Goal: Transaction & Acquisition: Purchase product/service

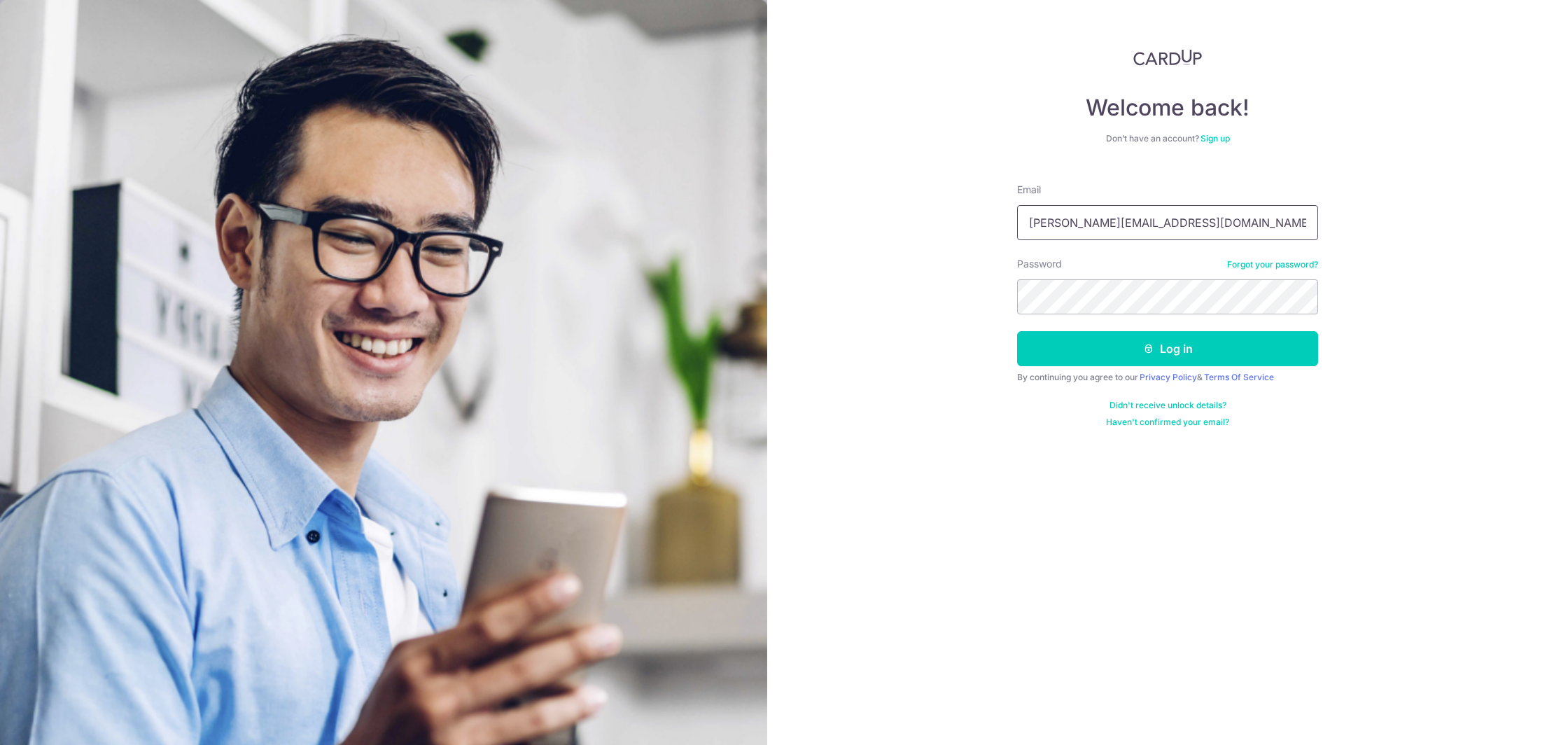
type input "[PERSON_NAME][EMAIL_ADDRESS][DOMAIN_NAME]"
click at [1168, 349] on button "Log in" at bounding box center [1168, 348] width 301 height 35
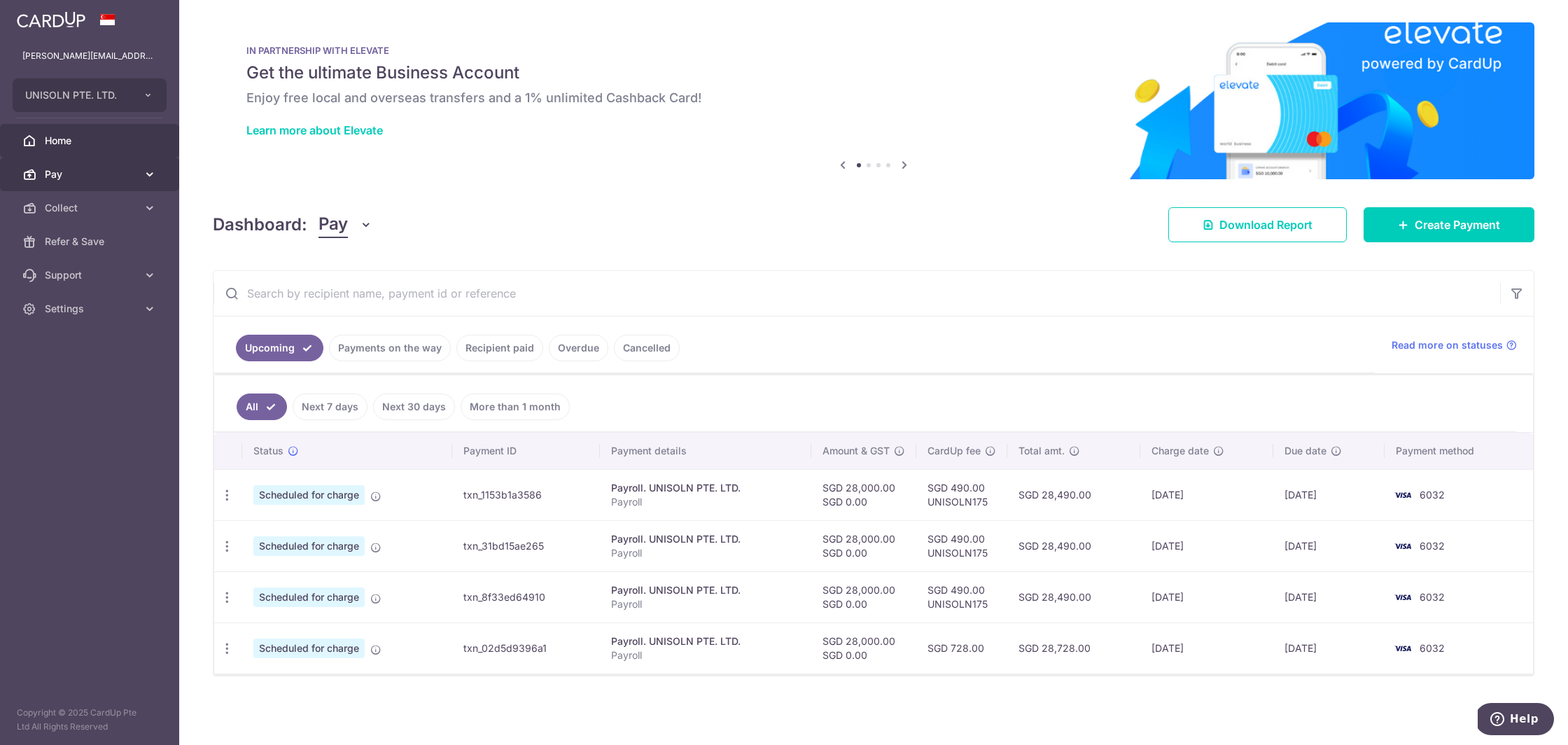
click at [148, 173] on icon at bounding box center [150, 174] width 14 height 14
click at [102, 213] on span "Payments" at bounding box center [91, 208] width 93 height 14
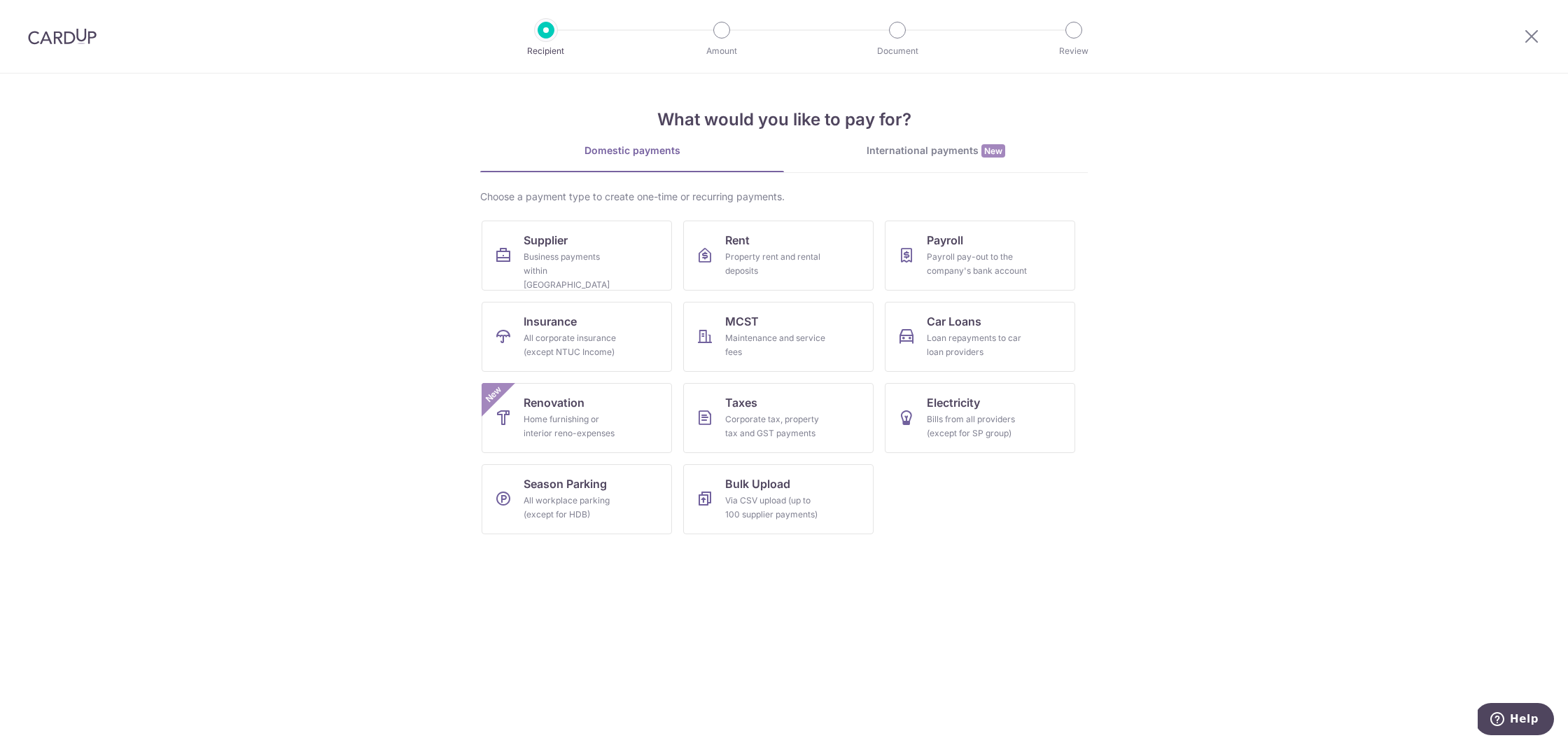
click at [937, 145] on div "International payments New" at bounding box center [935, 150] width 304 height 15
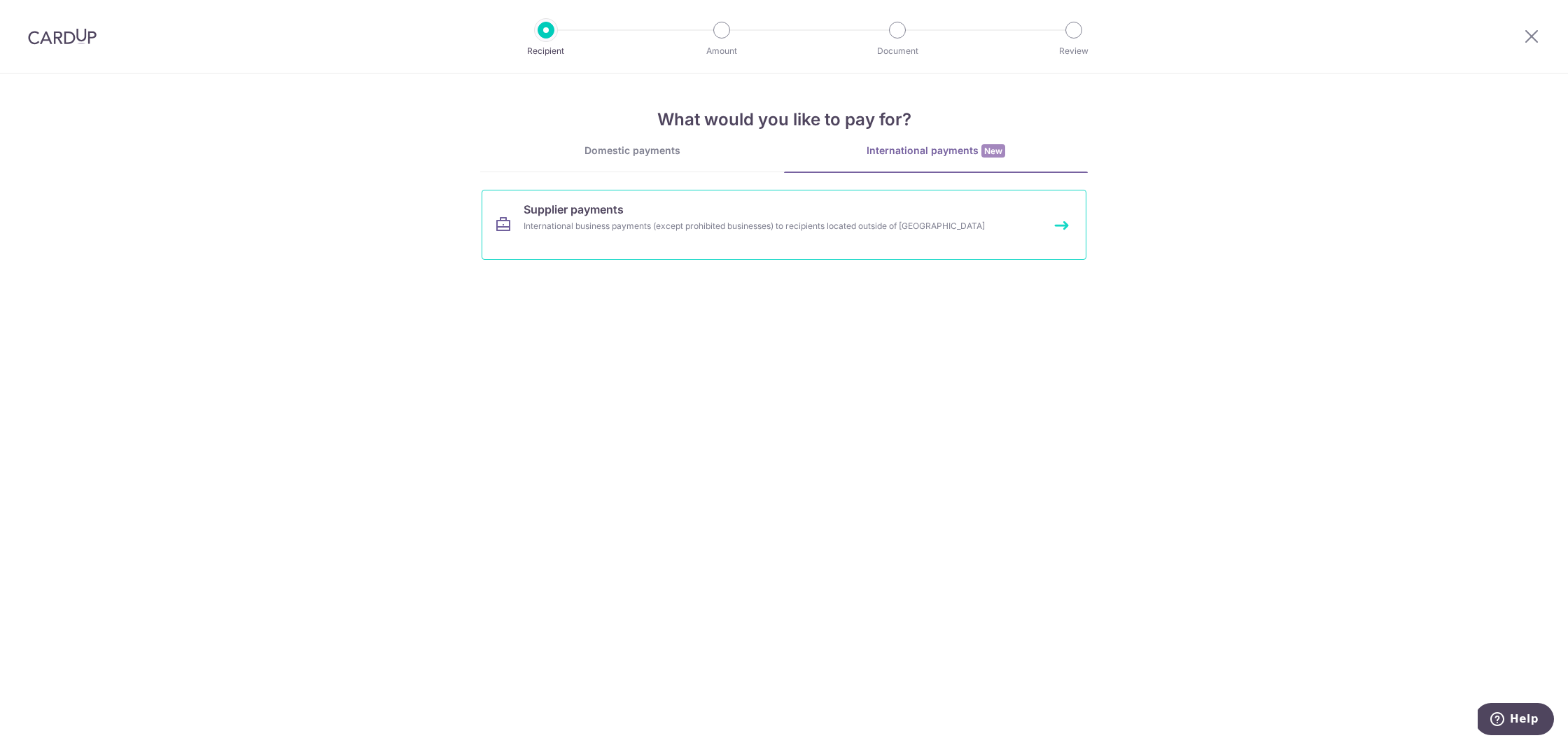
click at [626, 231] on div "International business payments (except prohibited businesses) to recipients lo…" at bounding box center [765, 225] width 483 height 14
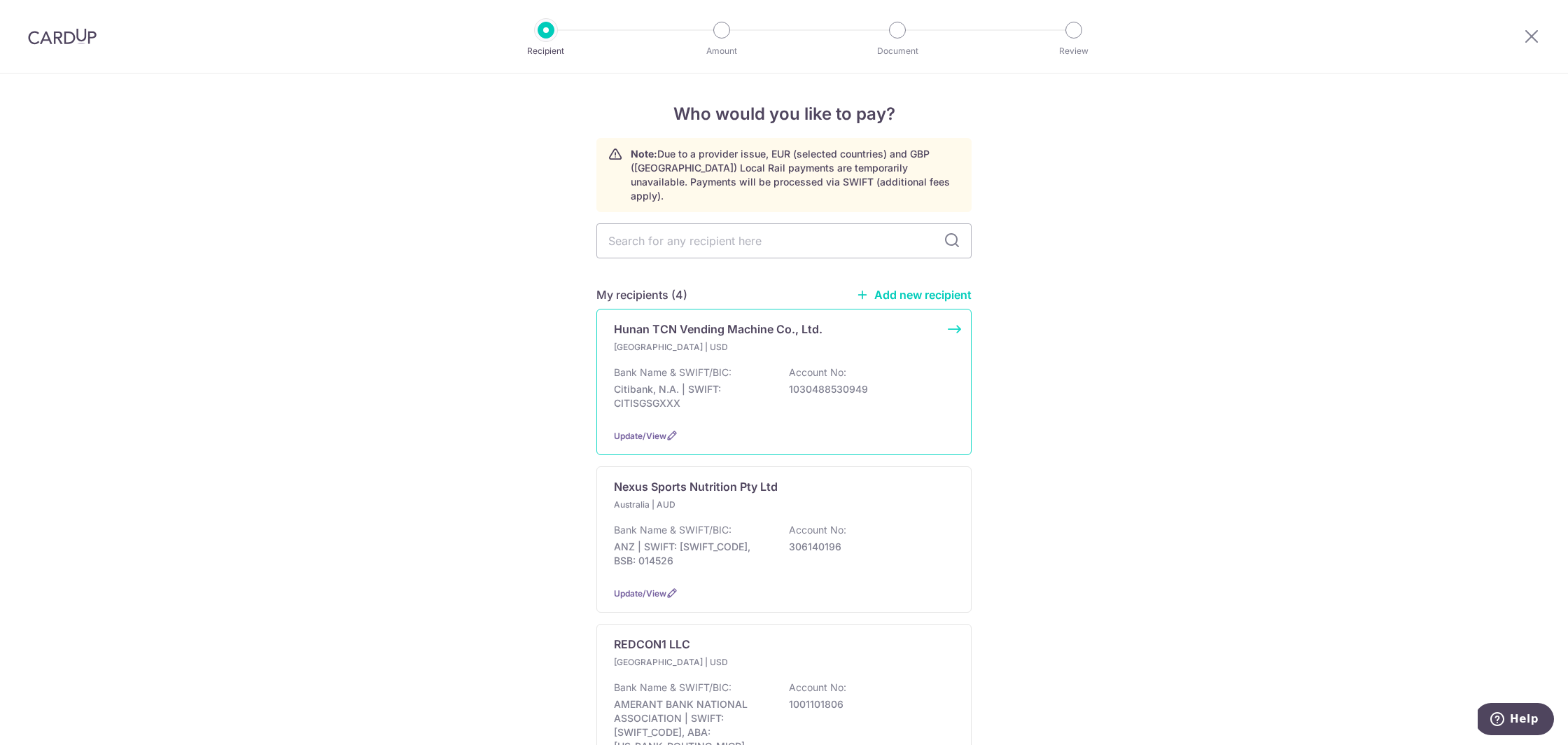
click at [740, 344] on div "Singapore | USD Bank Name & SWIFT/BIC: Citibank, N.A. | SWIFT: CITISGSGXXX Acco…" at bounding box center [784, 379] width 340 height 77
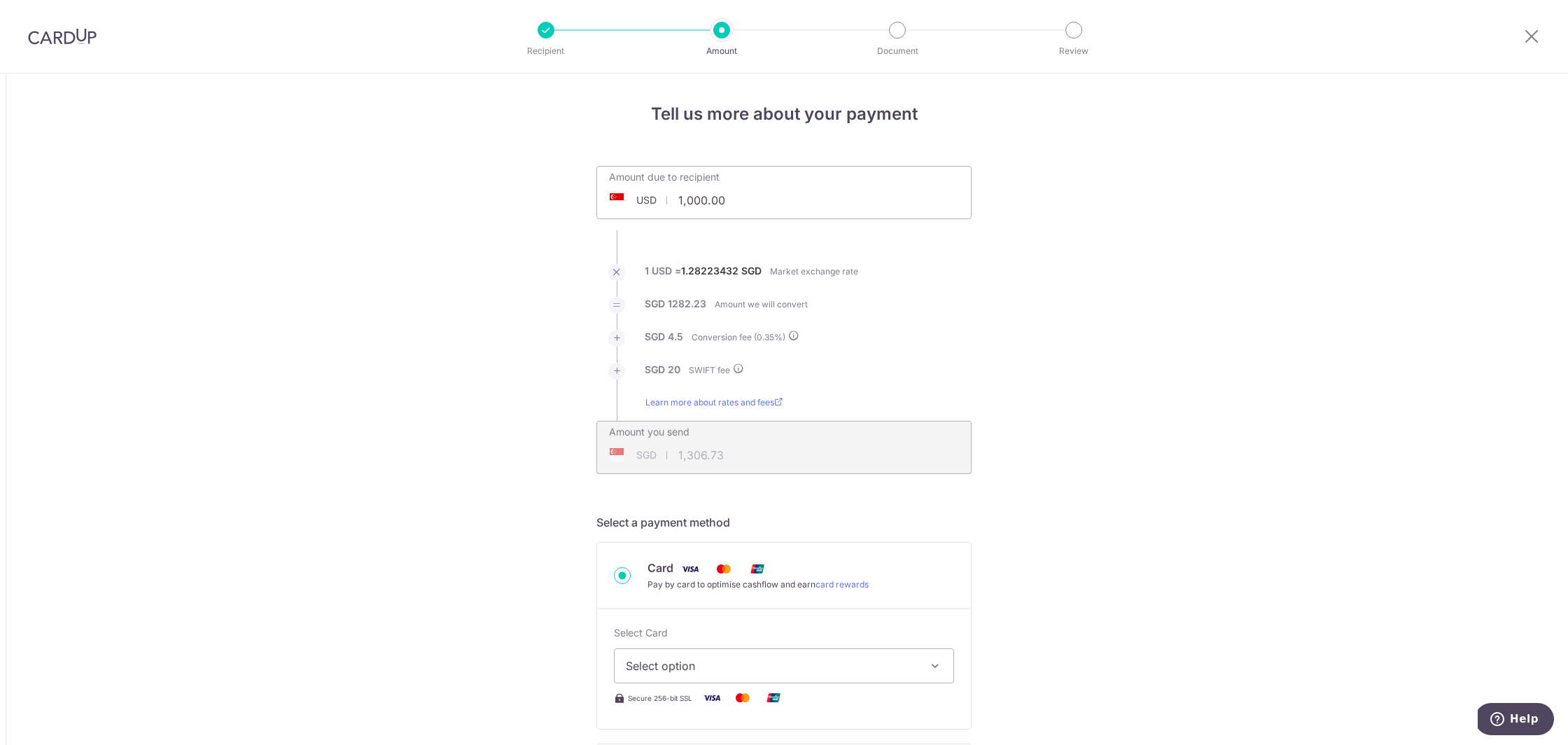
click at [717, 201] on input "1,000.00" at bounding box center [705, 200] width 216 height 32
drag, startPoint x: 744, startPoint y: 200, endPoint x: 582, endPoint y: 199, distance: 162.0
type input "4,565.00"
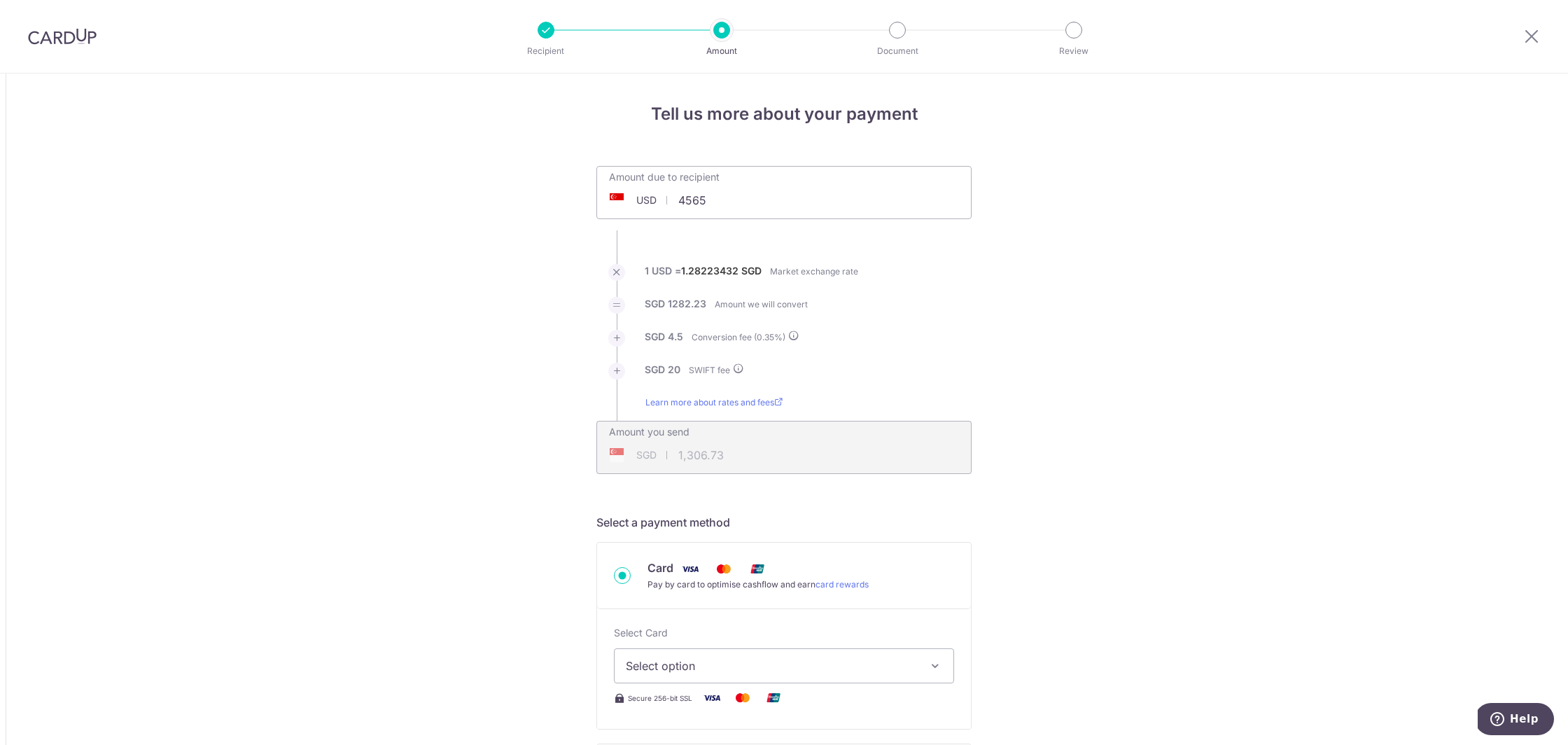
type input "5,893.77"
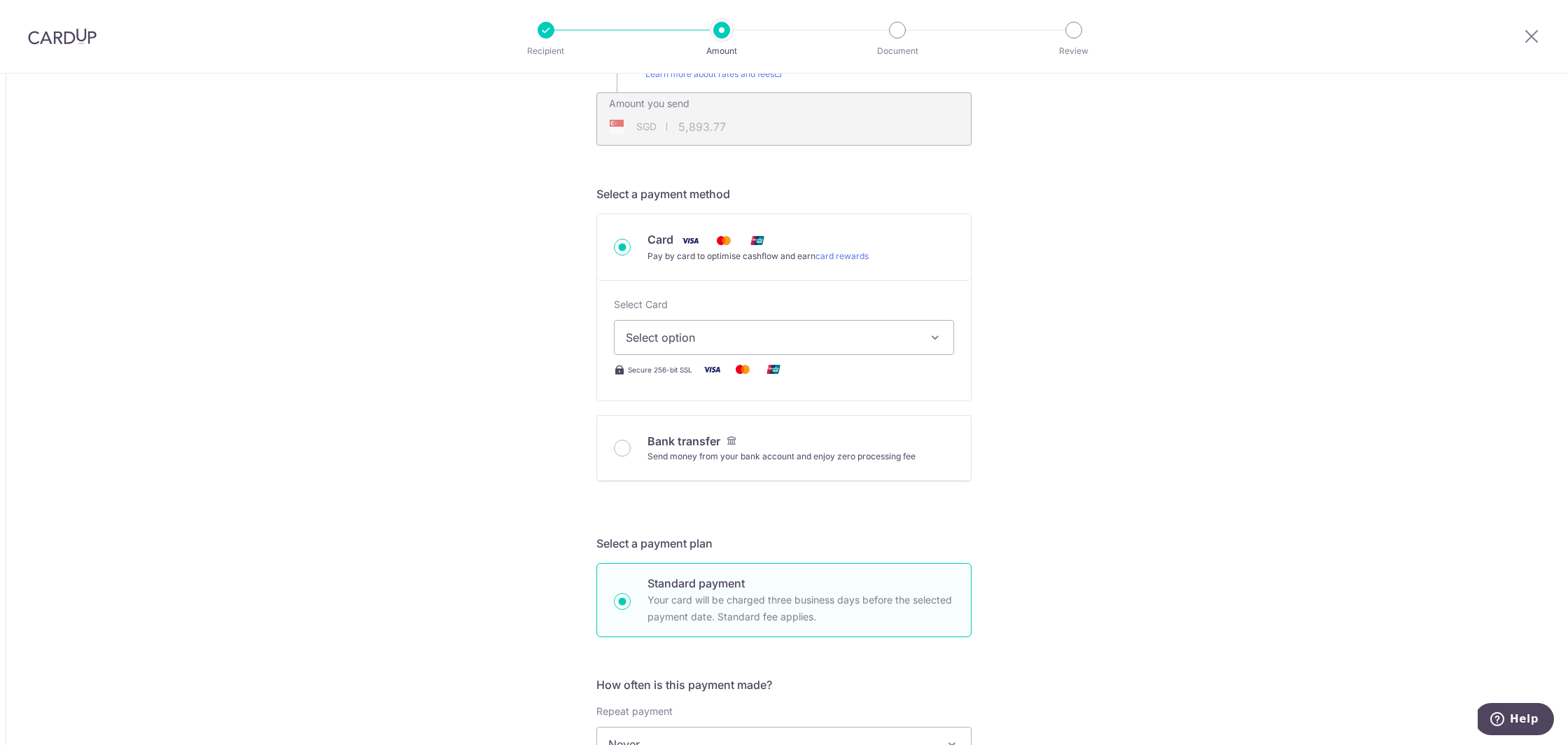
scroll to position [369, 0]
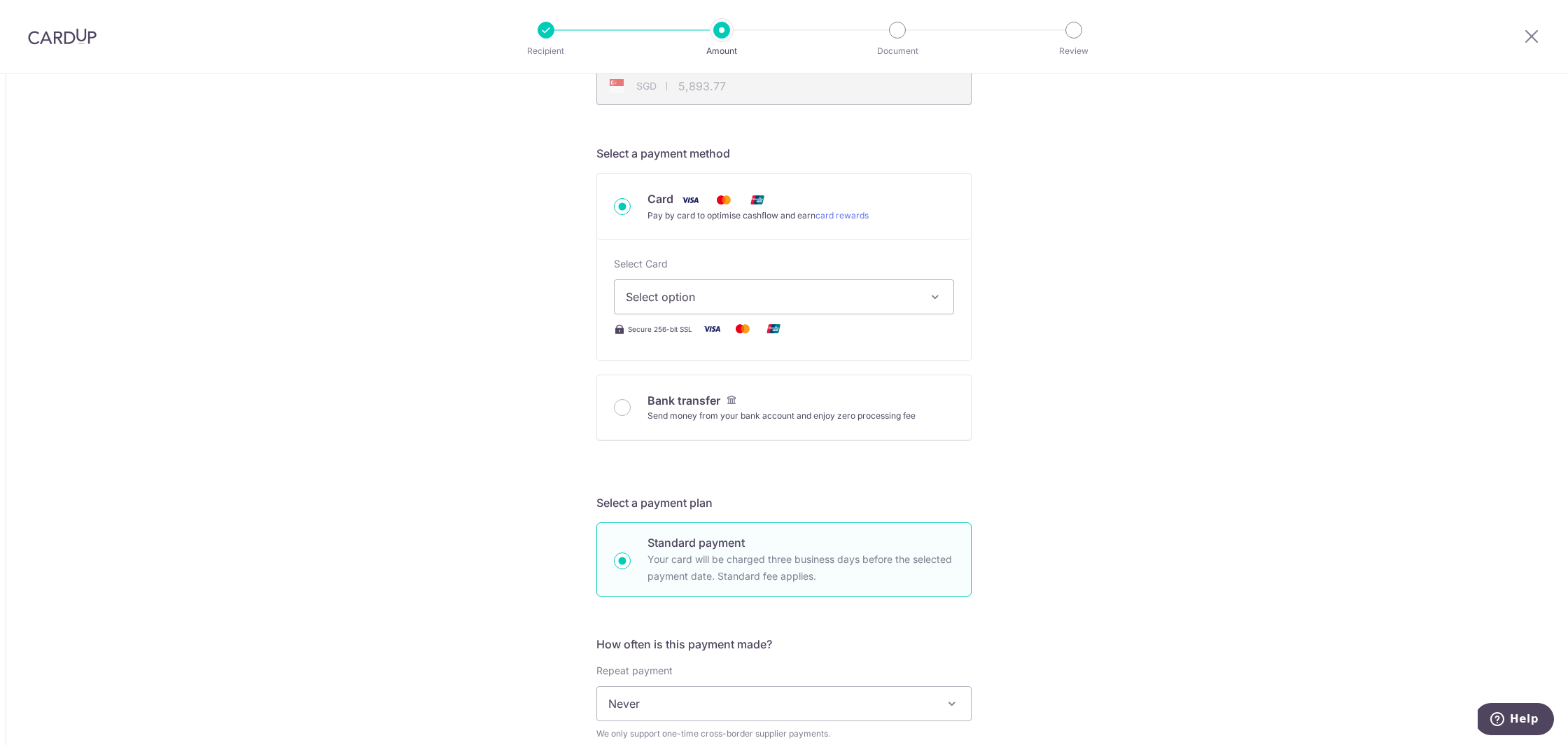
click at [942, 301] on button "Select option" at bounding box center [784, 296] width 340 height 35
click at [786, 394] on span "**** 5590" at bounding box center [784, 396] width 316 height 17
type input "4,565.00"
type input "5,893.82"
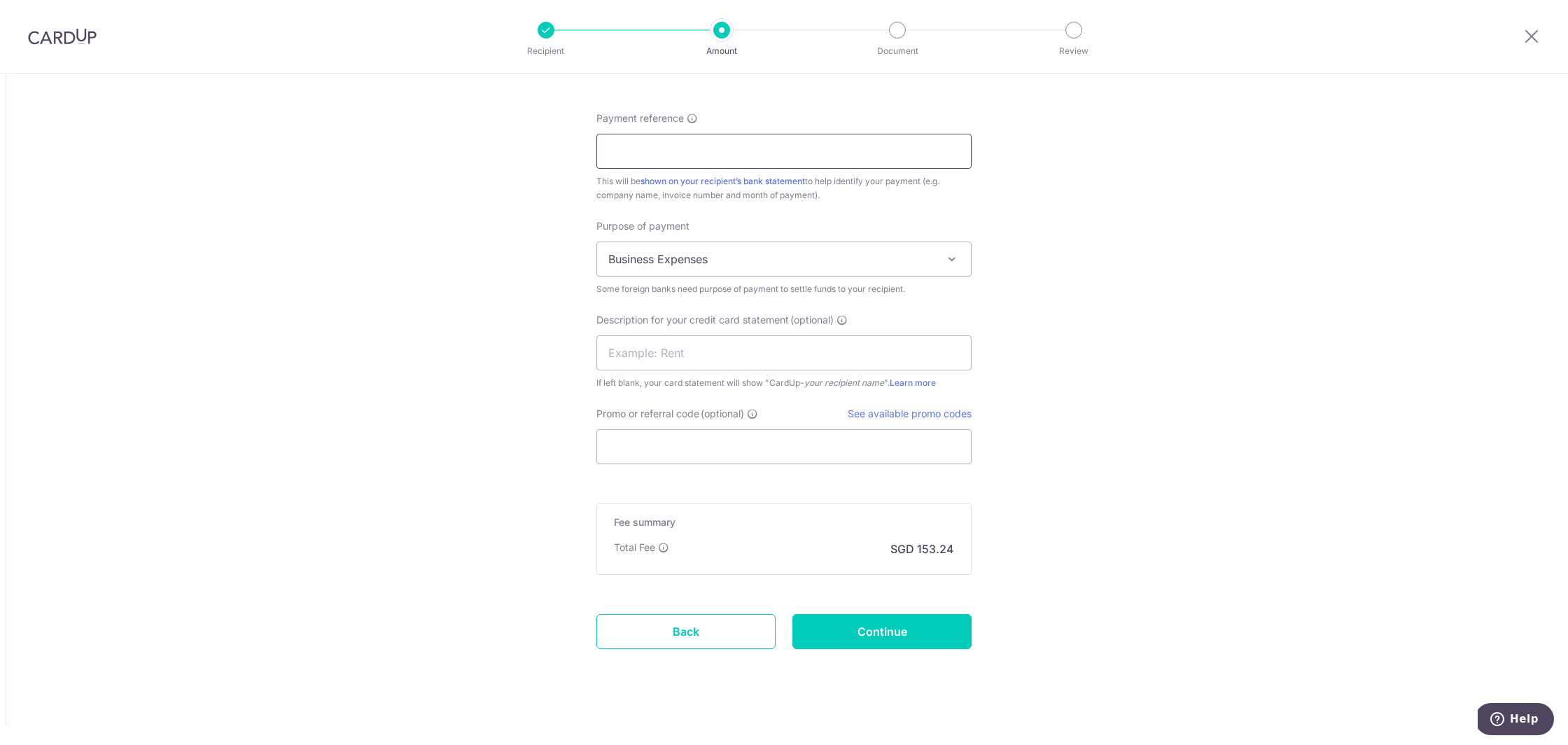
scroll to position [1244, 0]
drag, startPoint x: 721, startPoint y: 150, endPoint x: 731, endPoint y: 177, distance: 28.8
click at [722, 150] on input "Payment reference" at bounding box center [784, 146] width 375 height 35
click at [652, 154] on input "Payment reference" at bounding box center [784, 146] width 375 height 35
paste input "-0068-YYC"
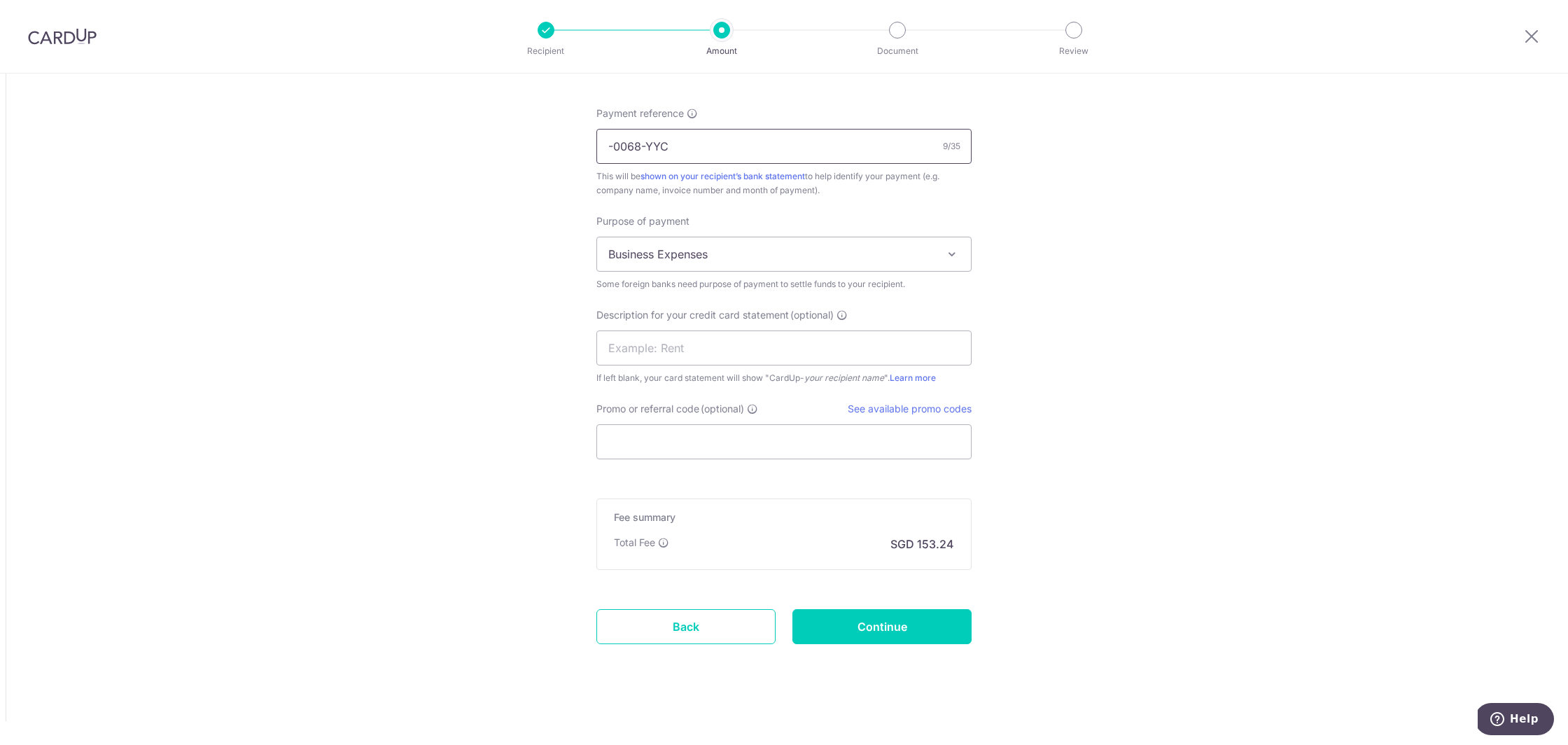
click at [648, 147] on input "-0068-YYC" at bounding box center [784, 146] width 375 height 35
click at [617, 144] on input "-0068 YYC" at bounding box center [784, 146] width 375 height 35
type input "0068 YYC"
click at [754, 257] on span "Business Expenses" at bounding box center [784, 254] width 374 height 34
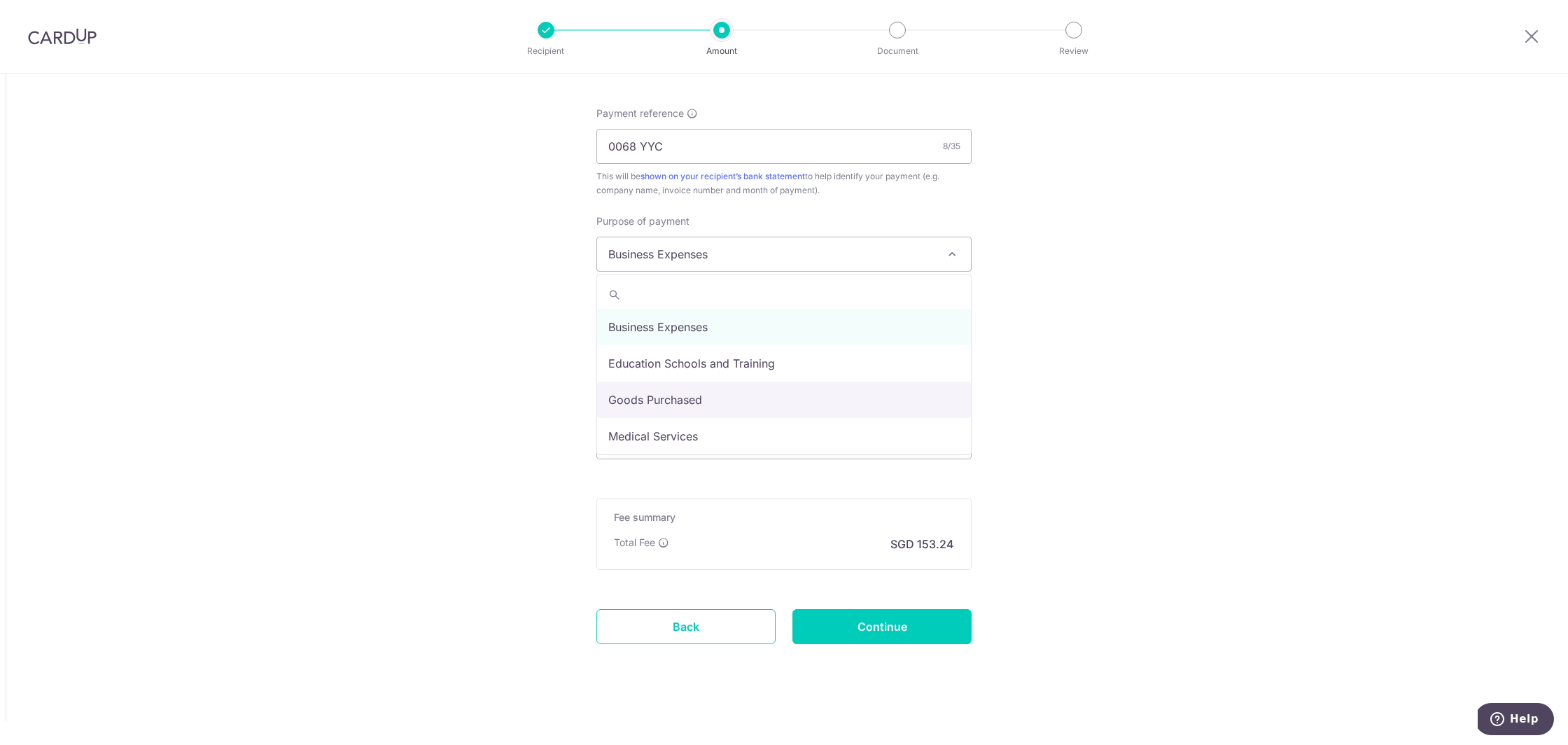
select select "Goods Purchased"
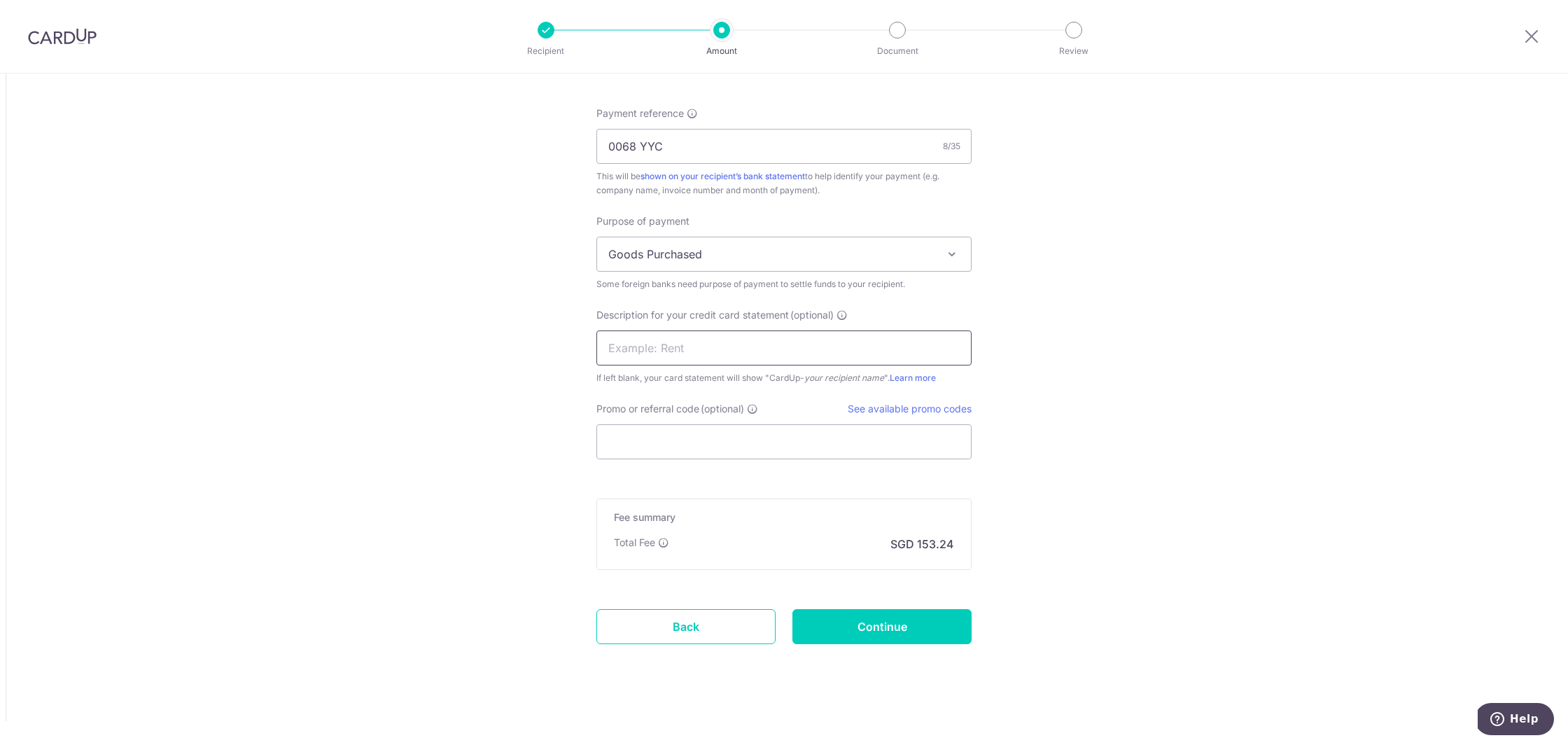
click at [731, 350] on input "text" at bounding box center [784, 347] width 375 height 35
type input "Buy products"
click at [773, 430] on input "Promo or referral code (optional)" at bounding box center [784, 441] width 375 height 35
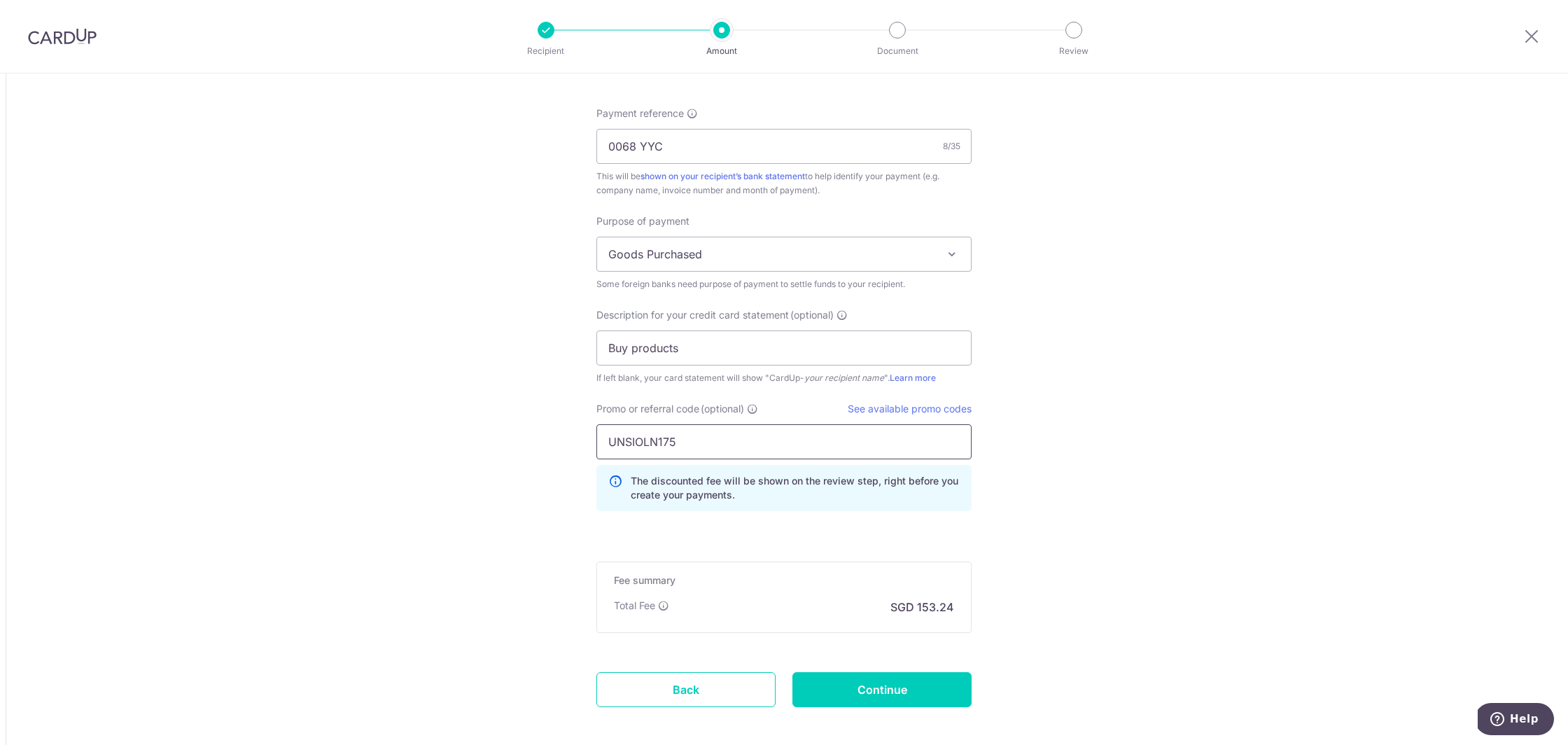
type input "UNSIOLN175"
drag, startPoint x: 1185, startPoint y: 462, endPoint x: 1043, endPoint y: 552, distance: 168.1
click at [913, 686] on input "Continue" at bounding box center [882, 689] width 180 height 35
type input "Create Schedule"
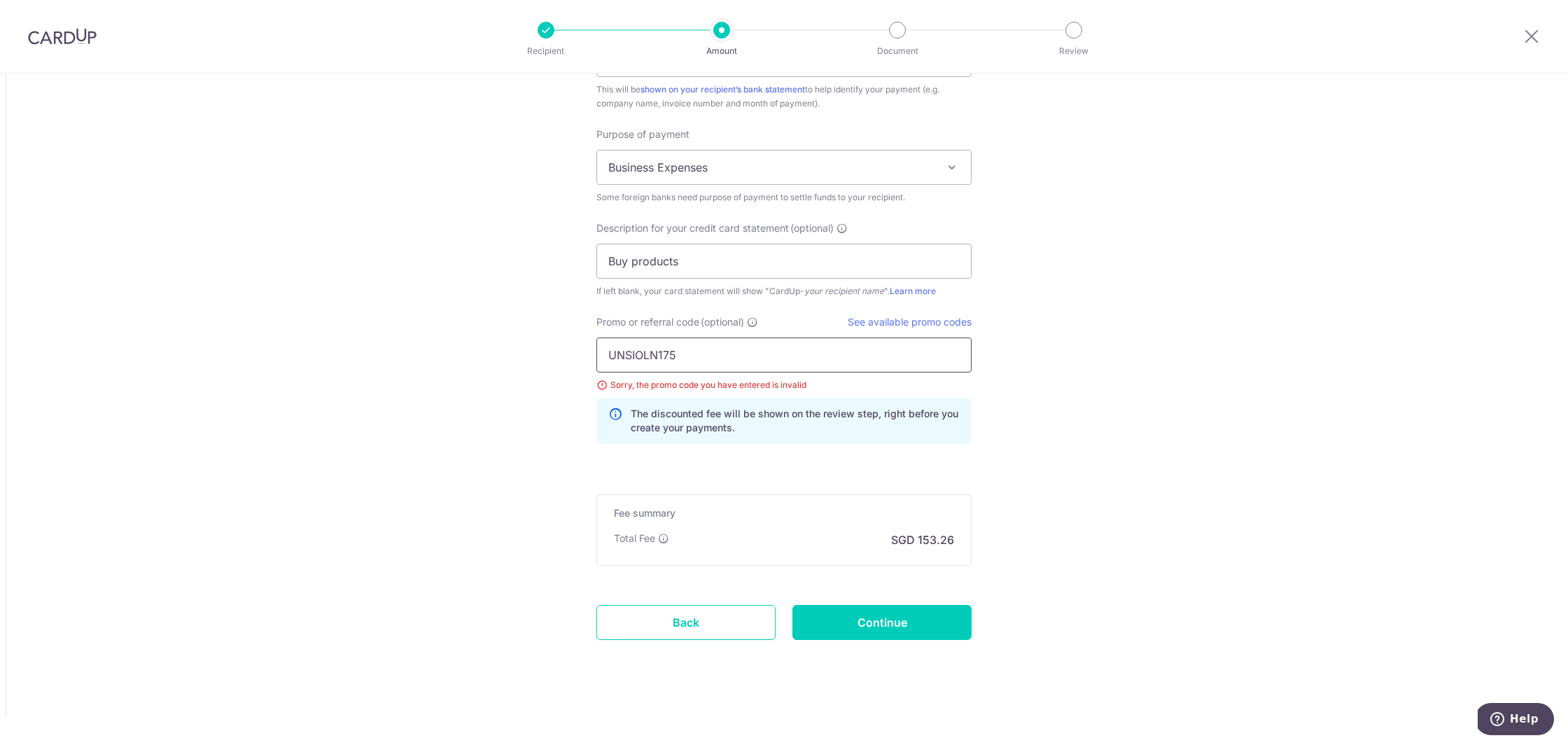
drag, startPoint x: 692, startPoint y: 358, endPoint x: 566, endPoint y: 352, distance: 126.1
drag, startPoint x: 634, startPoint y: 354, endPoint x: 703, endPoint y: 355, distance: 69.0
click at [634, 354] on input "UNSIOLN175" at bounding box center [784, 357] width 375 height 35
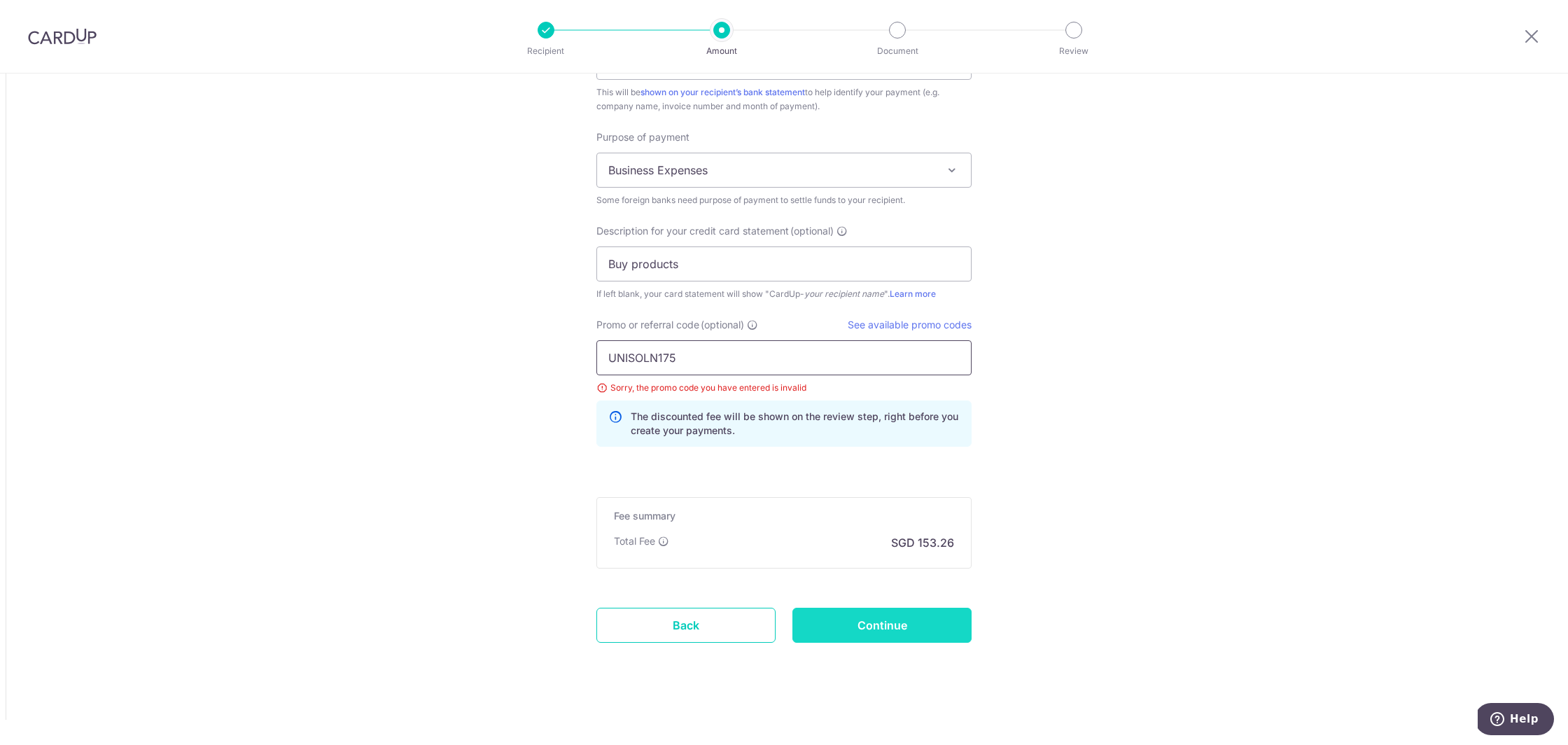
type input "UNISOLN175"
click at [879, 632] on input "Continue" at bounding box center [882, 624] width 180 height 35
type input "Update Schedule"
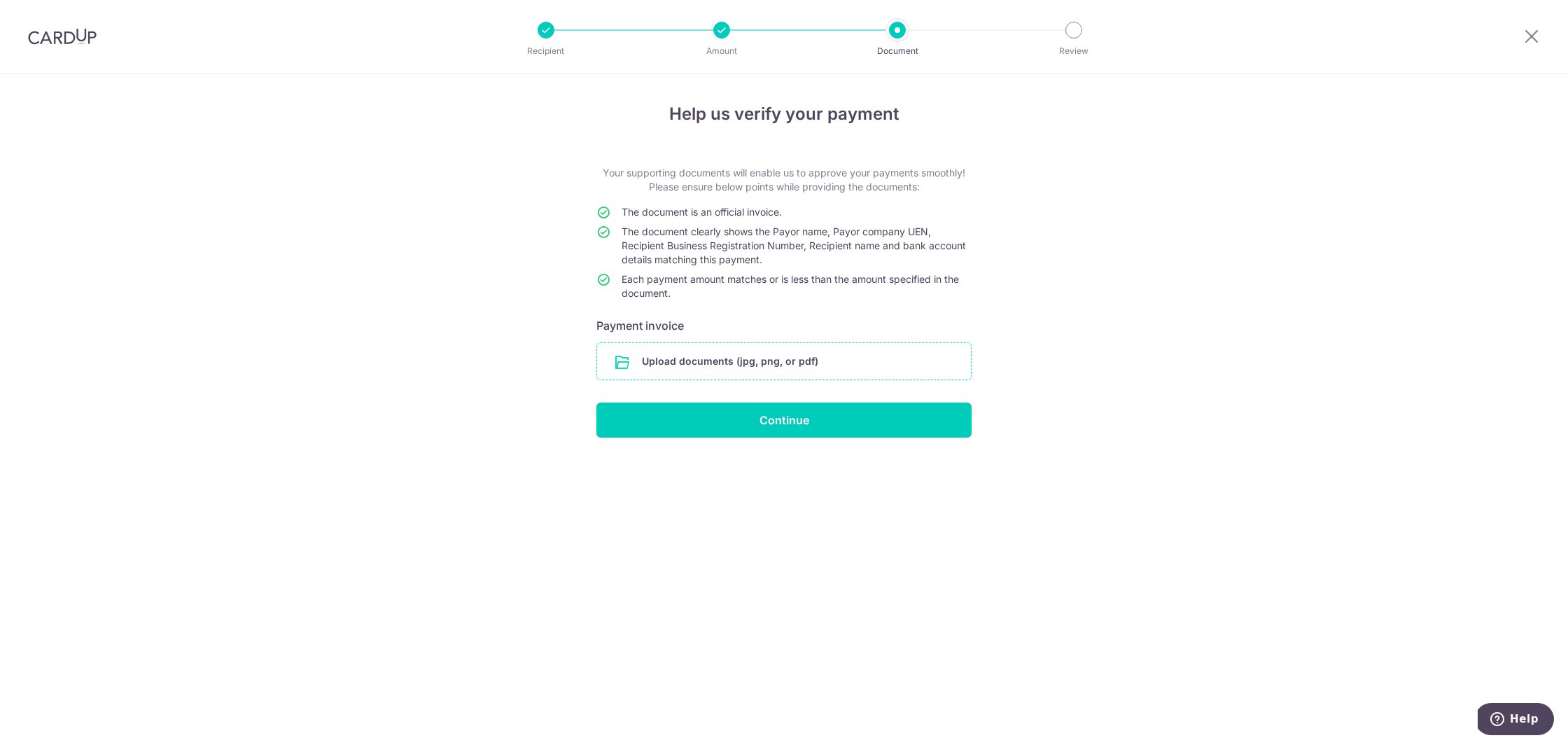
click at [770, 364] on input "file" at bounding box center [784, 361] width 374 height 36
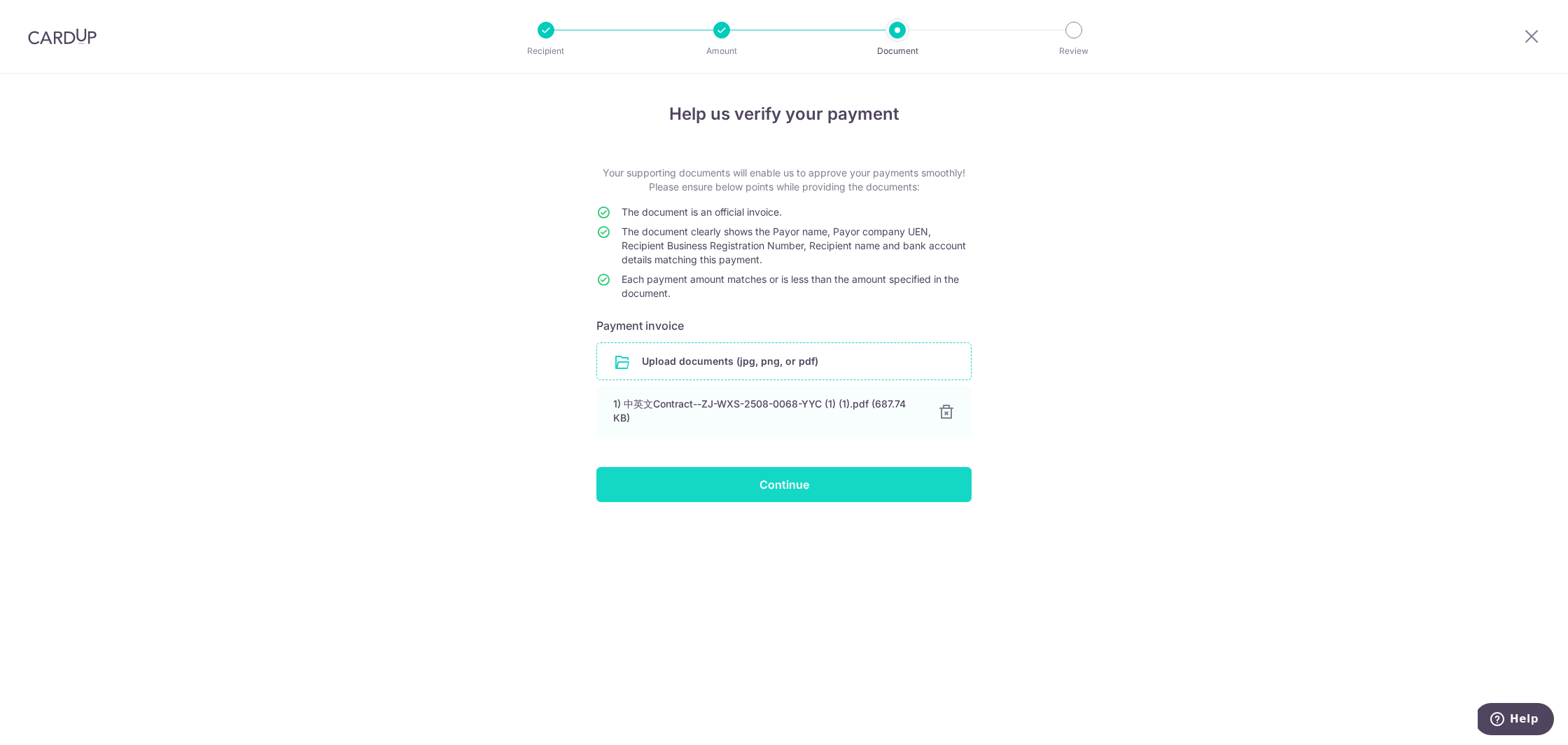
click at [893, 492] on input "Continue" at bounding box center [784, 483] width 375 height 35
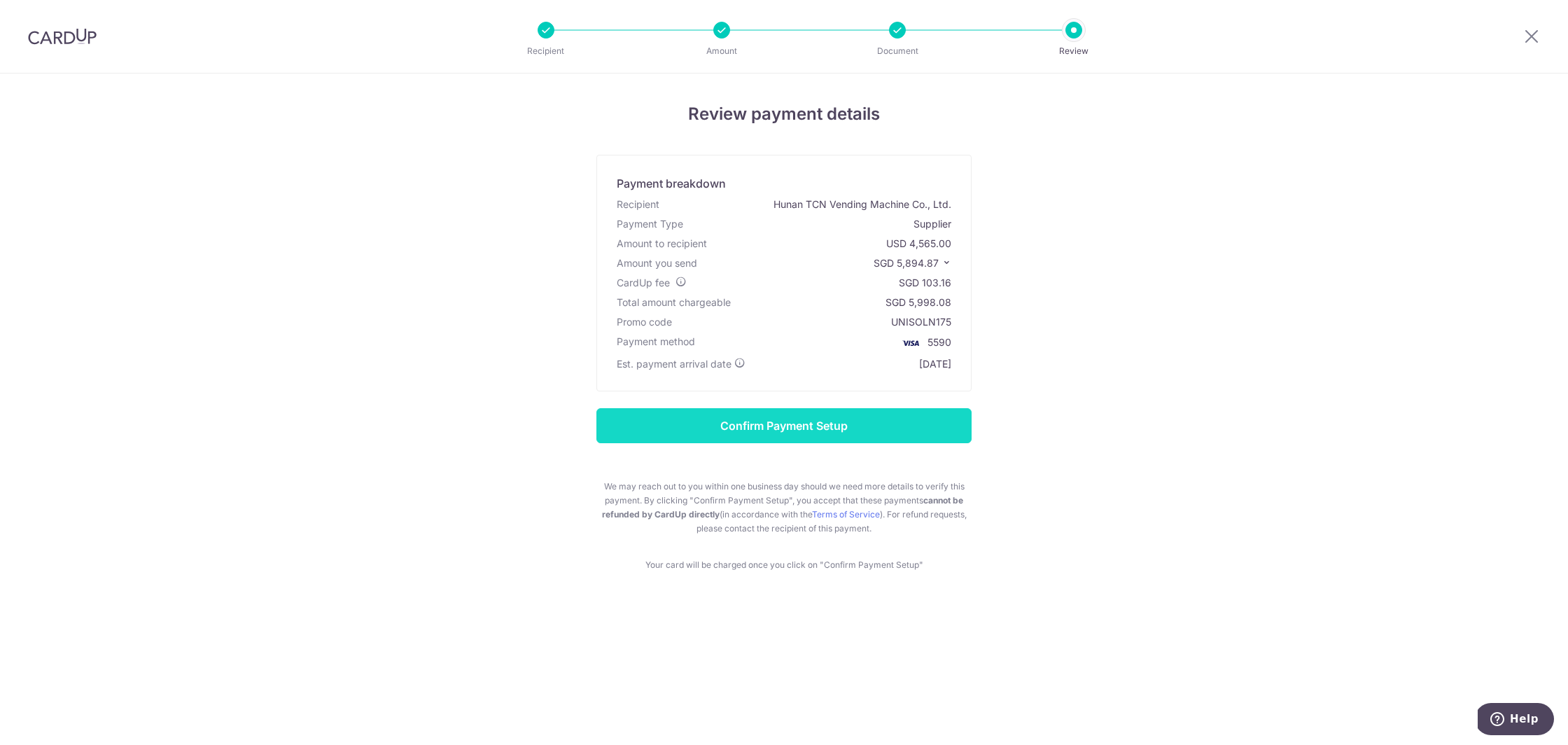
click at [849, 436] on input "Confirm Payment Setup" at bounding box center [784, 424] width 375 height 35
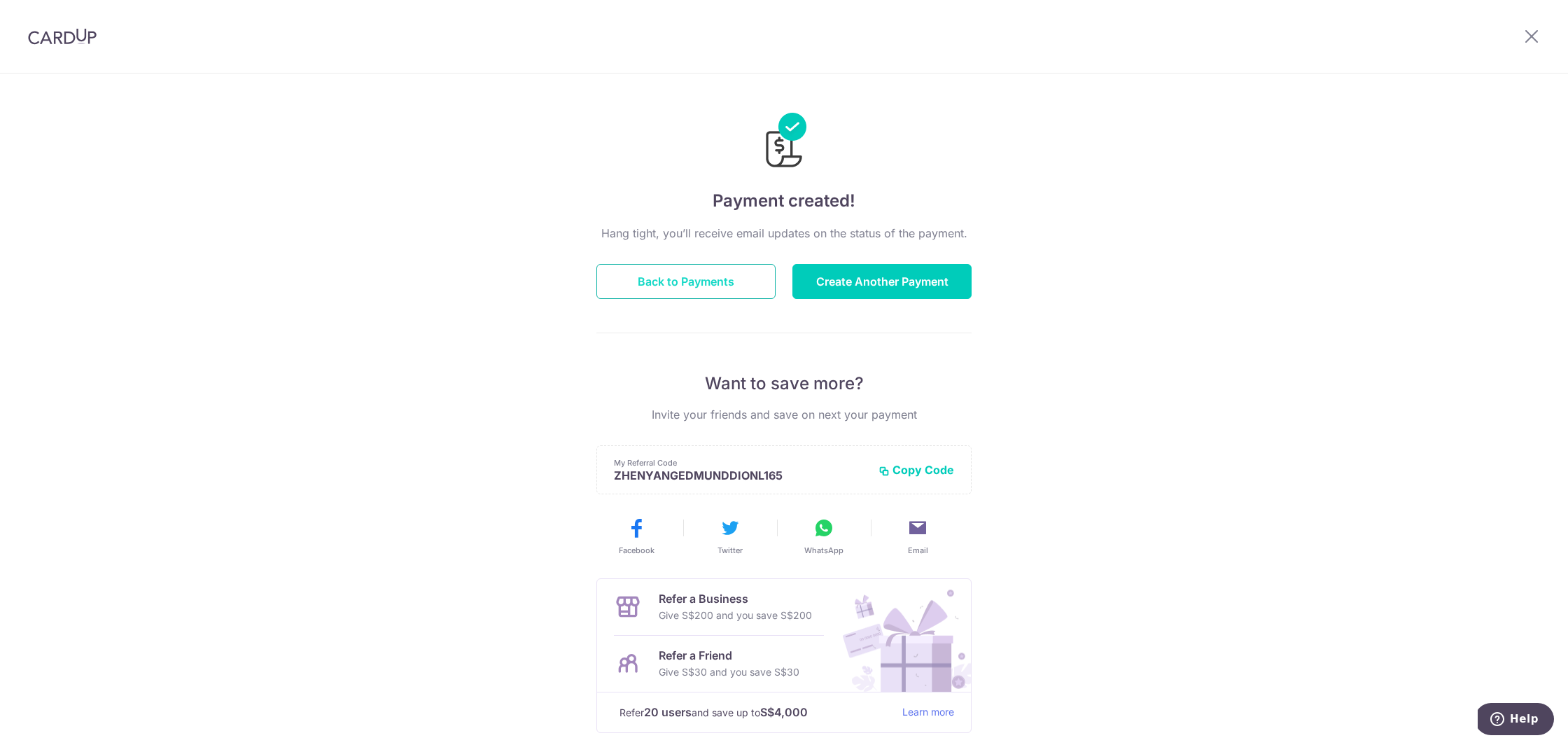
click at [683, 275] on button "Back to Payments" at bounding box center [686, 280] width 180 height 35
